Goal: Find specific page/section: Find specific page/section

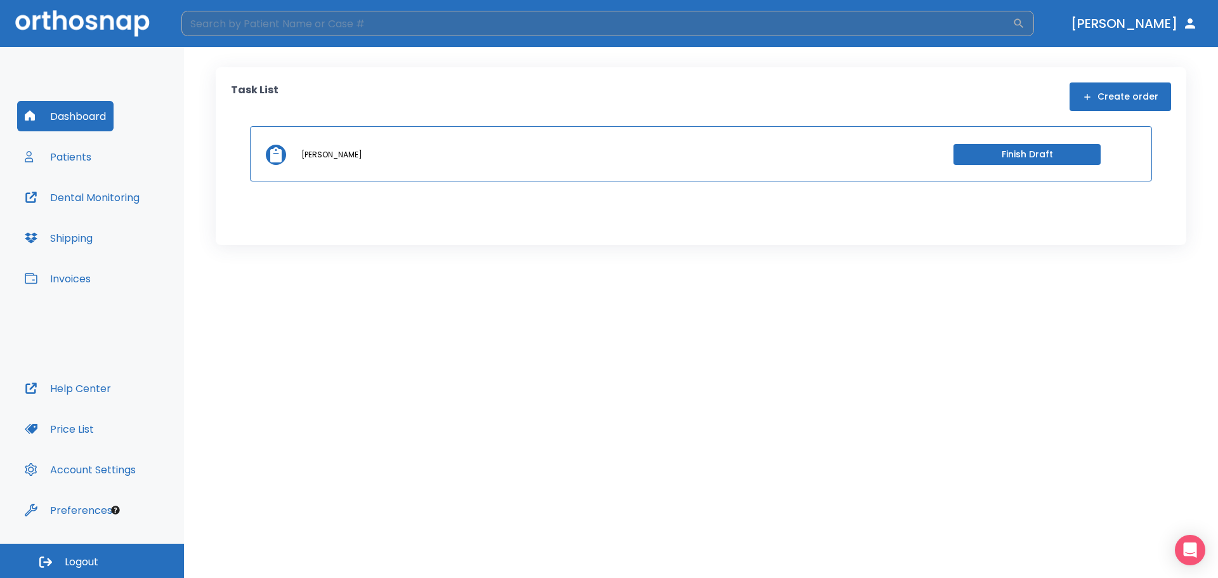
drag, startPoint x: 265, startPoint y: 8, endPoint x: 267, endPoint y: 23, distance: 15.3
click at [267, 16] on header "​ [PERSON_NAME]" at bounding box center [609, 23] width 1218 height 47
click at [267, 23] on input "search" at bounding box center [596, 23] width 831 height 25
click at [363, 14] on input "[PERSON_NAME]" at bounding box center [596, 23] width 831 height 25
type input "[PERSON_NAME]"
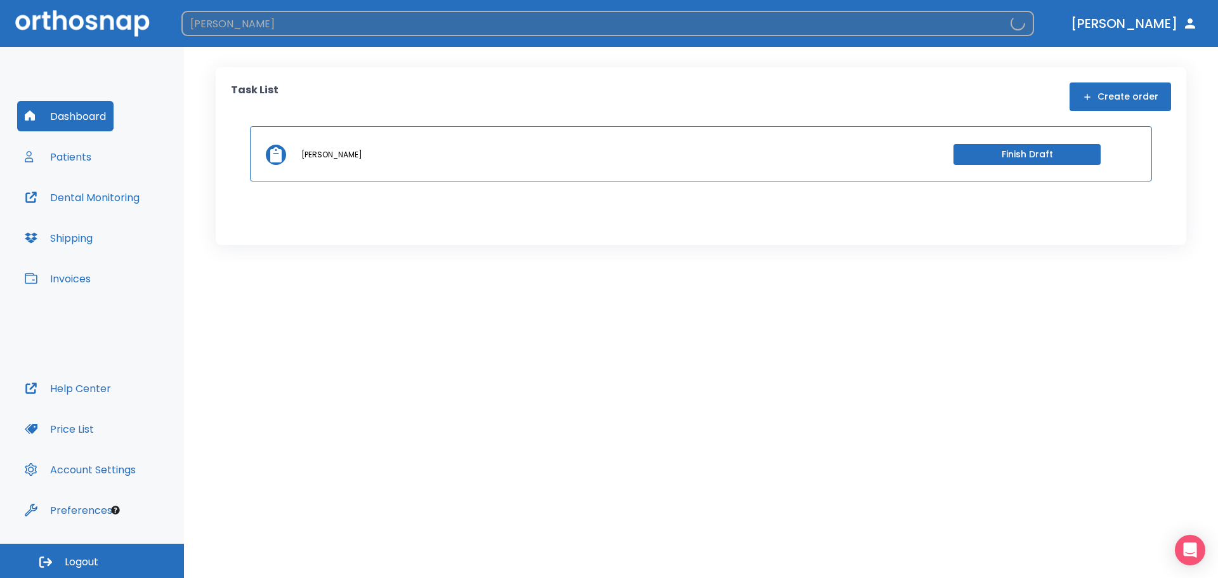
click at [360, 26] on input "[PERSON_NAME]" at bounding box center [595, 23] width 829 height 25
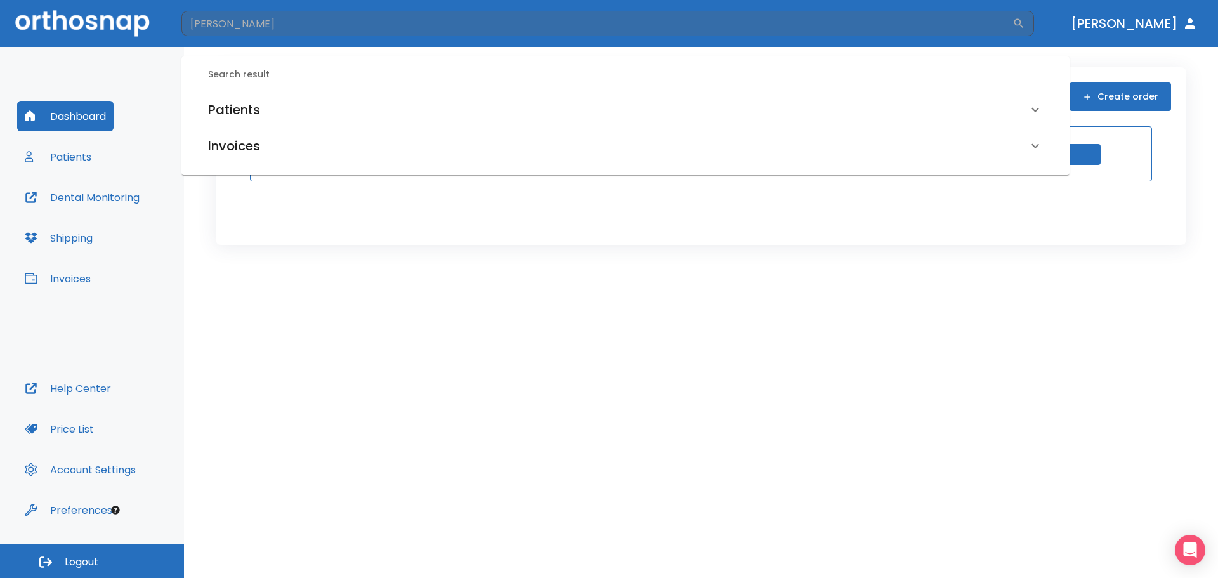
click at [275, 104] on div "Patients" at bounding box center [618, 110] width 820 height 20
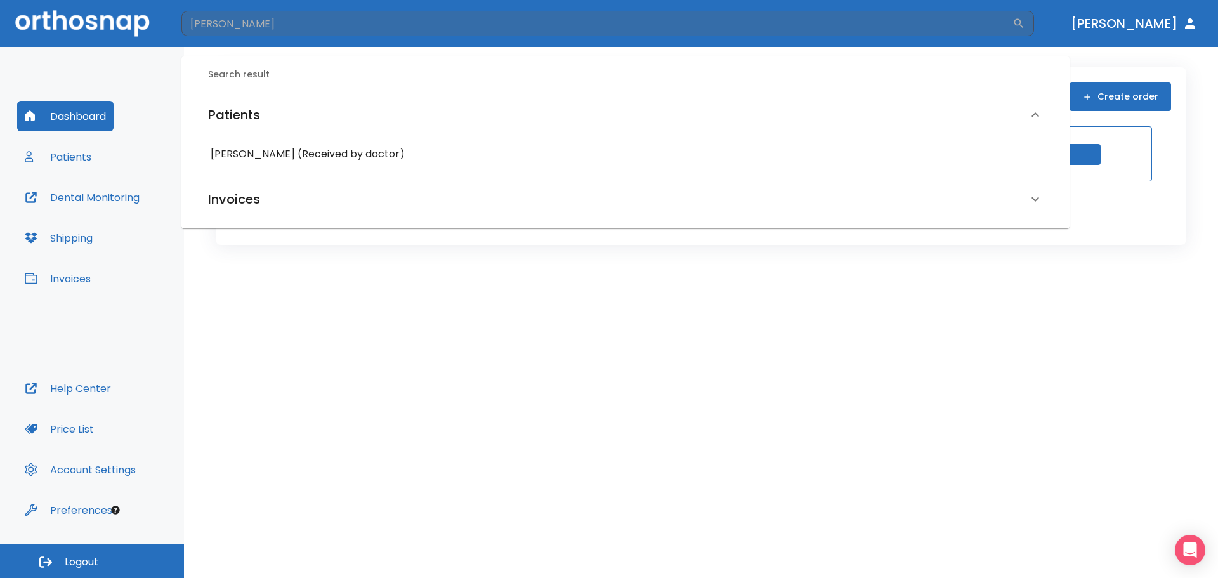
click at [300, 158] on h6 "[PERSON_NAME] (Received by doctor)" at bounding box center [626, 154] width 830 height 18
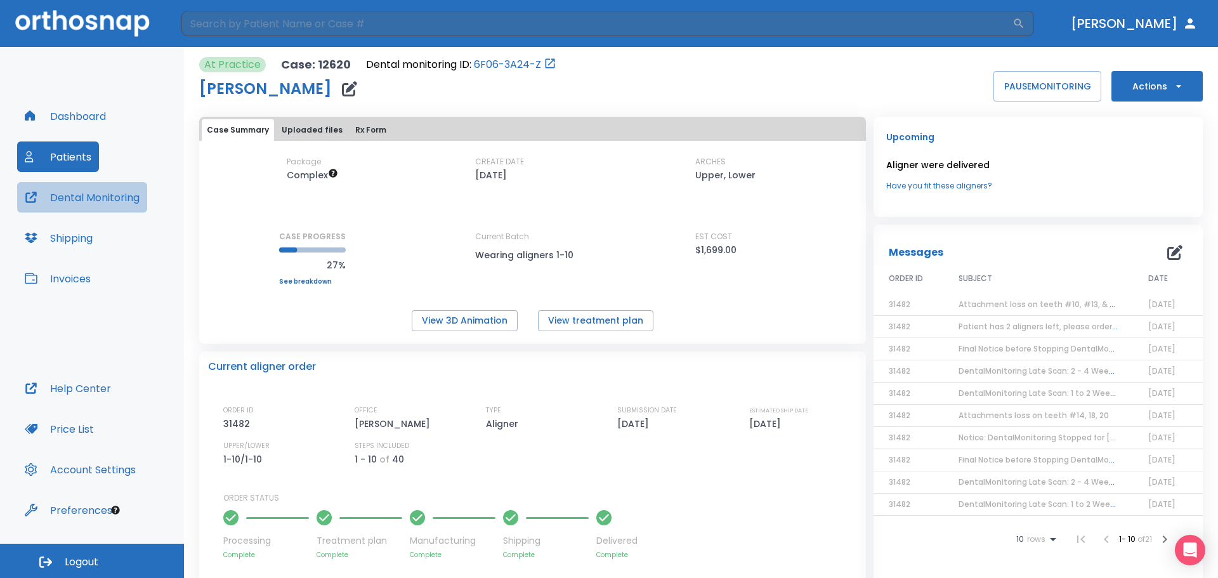
click at [86, 193] on button "Dental Monitoring" at bounding box center [82, 197] width 130 height 30
